Goal: Task Accomplishment & Management: Manage account settings

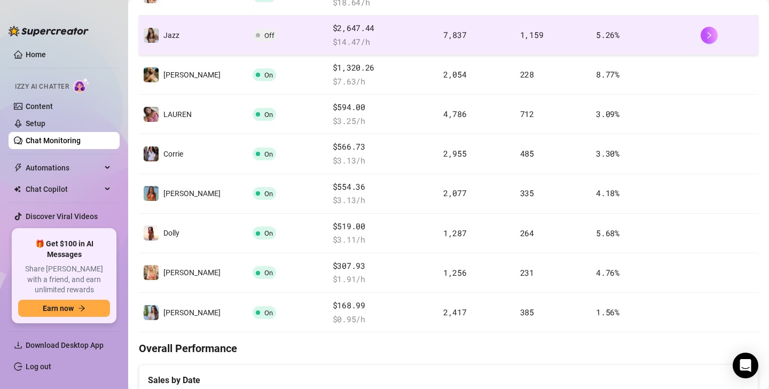
scroll to position [300, 0]
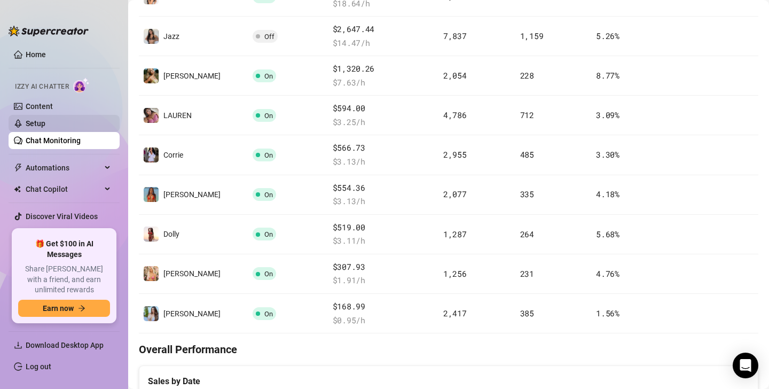
click at [44, 123] on link "Setup" at bounding box center [36, 123] width 20 height 9
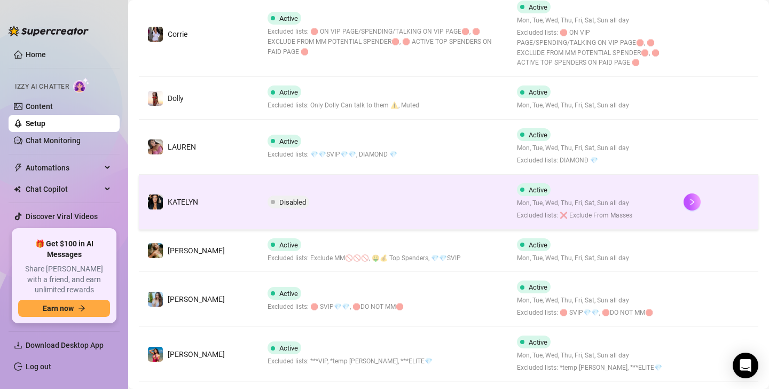
scroll to position [348, 0]
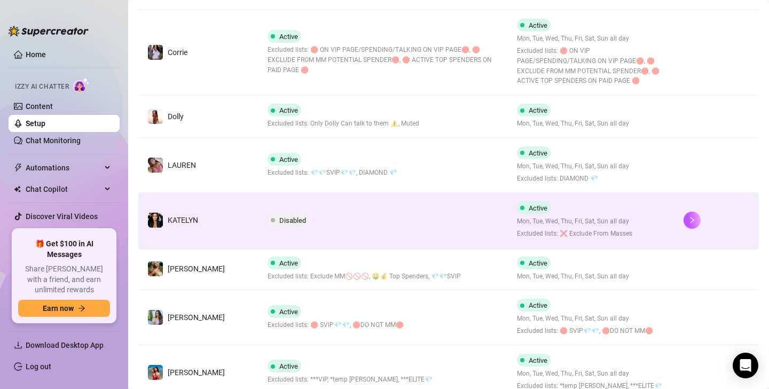
click at [357, 226] on td "Disabled" at bounding box center [384, 220] width 250 height 55
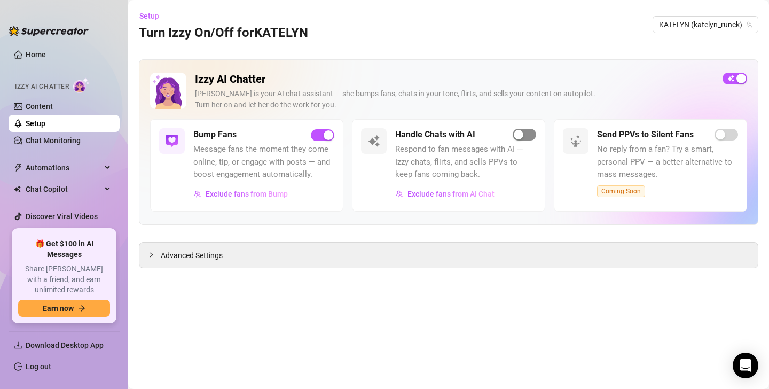
click at [519, 136] on div "button" at bounding box center [519, 135] width 10 height 10
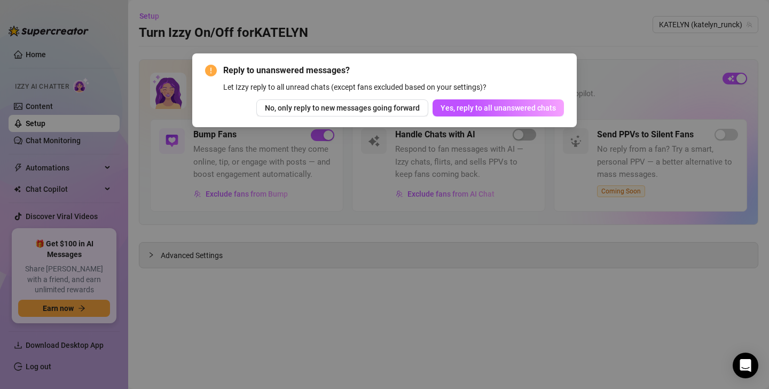
click at [398, 138] on div "Reply to unanswered messages? Let Izzy reply to all unread chats (except fans e…" at bounding box center [384, 194] width 769 height 389
click at [457, 68] on span "Reply to unanswered messages?" at bounding box center [393, 70] width 341 height 13
click at [492, 106] on span "Yes, reply to all unanswered chats" at bounding box center [498, 108] width 115 height 9
